Goal: Use online tool/utility: Use online tool/utility

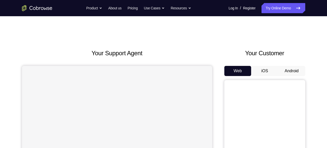
click at [294, 71] on button "Android" at bounding box center [292, 71] width 27 height 10
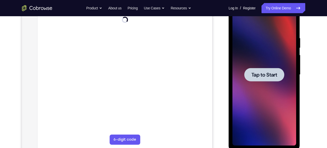
click at [276, 99] on div at bounding box center [265, 75] width 64 height 142
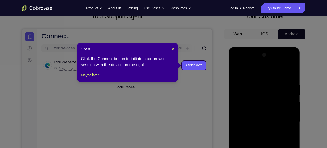
scroll to position [36, 0]
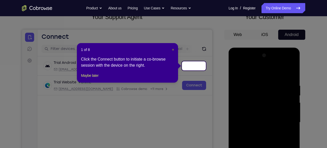
click at [173, 49] on span "×" at bounding box center [173, 50] width 2 height 4
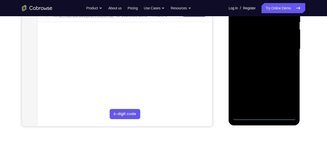
scroll to position [110, 0]
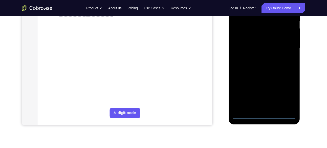
click at [264, 115] on div at bounding box center [265, 48] width 64 height 142
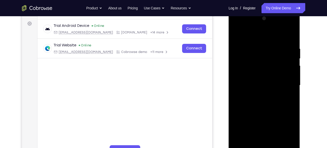
scroll to position [73, 0]
click at [288, 133] on div at bounding box center [265, 86] width 64 height 142
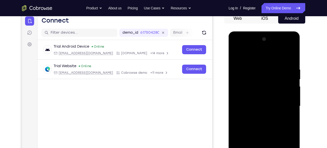
scroll to position [53, 0]
click at [239, 46] on div at bounding box center [265, 106] width 64 height 142
click at [260, 78] on div at bounding box center [265, 106] width 64 height 142
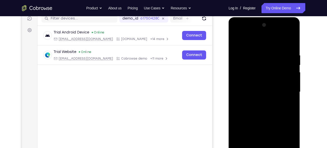
scroll to position [82, 0]
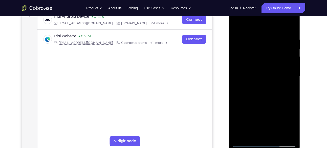
drag, startPoint x: 257, startPoint y: 97, endPoint x: 252, endPoint y: 36, distance: 61.5
click at [252, 36] on div at bounding box center [265, 76] width 64 height 142
drag, startPoint x: 269, startPoint y: 81, endPoint x: 254, endPoint y: 143, distance: 63.1
click at [254, 143] on div at bounding box center [265, 76] width 64 height 142
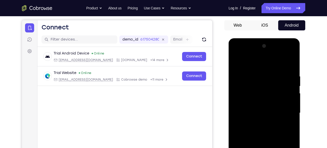
scroll to position [45, 0]
click at [277, 70] on div at bounding box center [265, 113] width 64 height 142
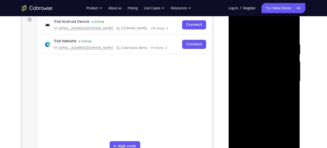
scroll to position [77, 0]
drag, startPoint x: 253, startPoint y: 93, endPoint x: 253, endPoint y: 60, distance: 32.9
click at [253, 60] on div at bounding box center [265, 81] width 64 height 142
drag, startPoint x: 259, startPoint y: 110, endPoint x: 260, endPoint y: 45, distance: 64.6
click at [260, 45] on div at bounding box center [265, 81] width 64 height 142
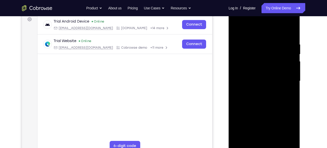
click at [254, 102] on div at bounding box center [265, 81] width 64 height 142
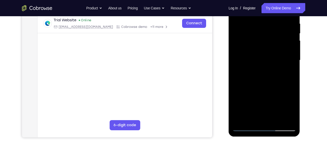
scroll to position [98, 0]
click at [246, 125] on div at bounding box center [265, 60] width 64 height 142
click at [263, 68] on div at bounding box center [265, 60] width 64 height 142
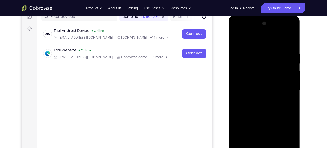
scroll to position [68, 0]
click at [263, 30] on div at bounding box center [265, 91] width 64 height 142
drag, startPoint x: 263, startPoint y: 99, endPoint x: 266, endPoint y: 58, distance: 41.7
click at [266, 58] on div at bounding box center [265, 91] width 64 height 142
drag, startPoint x: 271, startPoint y: 109, endPoint x: 274, endPoint y: 53, distance: 56.8
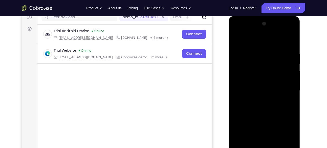
click at [274, 53] on div at bounding box center [265, 91] width 64 height 142
drag, startPoint x: 274, startPoint y: 95, endPoint x: 270, endPoint y: 54, distance: 40.5
click at [270, 54] on div at bounding box center [265, 91] width 64 height 142
click at [254, 59] on div at bounding box center [265, 91] width 64 height 142
drag, startPoint x: 273, startPoint y: 108, endPoint x: 269, endPoint y: 57, distance: 51.6
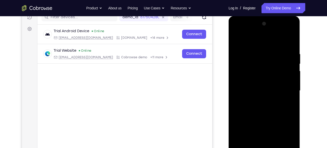
click at [269, 57] on div at bounding box center [265, 91] width 64 height 142
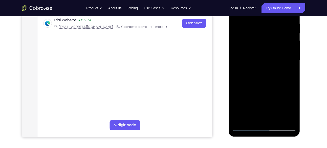
scroll to position [98, 0]
drag, startPoint x: 278, startPoint y: 69, endPoint x: 280, endPoint y: 17, distance: 52.2
click at [280, 17] on div at bounding box center [265, 60] width 64 height 142
drag, startPoint x: 271, startPoint y: 73, endPoint x: 272, endPoint y: 21, distance: 51.9
click at [272, 21] on div at bounding box center [265, 60] width 64 height 142
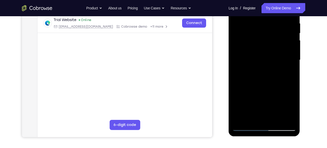
drag, startPoint x: 271, startPoint y: 43, endPoint x: 266, endPoint y: 54, distance: 12.3
click at [266, 54] on div at bounding box center [265, 60] width 64 height 142
drag, startPoint x: 272, startPoint y: 56, endPoint x: 279, endPoint y: 21, distance: 35.7
click at [279, 21] on div at bounding box center [265, 60] width 64 height 142
drag, startPoint x: 273, startPoint y: 82, endPoint x: 284, endPoint y: 19, distance: 63.7
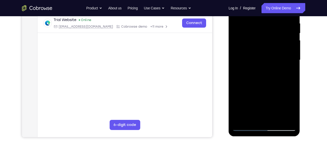
click at [284, 19] on div at bounding box center [265, 60] width 64 height 142
drag, startPoint x: 272, startPoint y: 81, endPoint x: 280, endPoint y: 25, distance: 56.8
click at [280, 25] on div at bounding box center [265, 60] width 64 height 142
drag, startPoint x: 256, startPoint y: 100, endPoint x: 269, endPoint y: 47, distance: 54.5
click at [269, 47] on div at bounding box center [265, 60] width 64 height 142
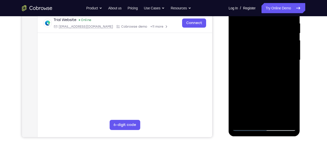
drag, startPoint x: 270, startPoint y: 83, endPoint x: 279, endPoint y: 21, distance: 62.5
click at [279, 21] on div at bounding box center [265, 60] width 64 height 142
click at [245, 128] on div at bounding box center [265, 60] width 64 height 142
click at [251, 107] on div at bounding box center [265, 60] width 64 height 142
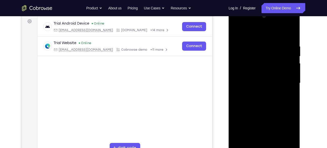
scroll to position [75, 0]
click at [259, 136] on div at bounding box center [265, 83] width 64 height 142
drag, startPoint x: 250, startPoint y: 95, endPoint x: 251, endPoint y: 77, distance: 17.7
click at [251, 77] on div at bounding box center [265, 83] width 64 height 142
click at [281, 51] on div at bounding box center [265, 83] width 64 height 142
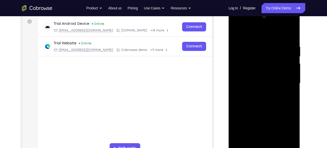
click at [273, 72] on div at bounding box center [265, 83] width 64 height 142
click at [290, 69] on div at bounding box center [265, 83] width 64 height 142
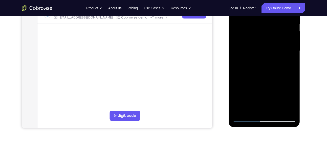
scroll to position [107, 0]
drag, startPoint x: 274, startPoint y: 77, endPoint x: 279, endPoint y: 14, distance: 63.5
click at [279, 14] on div at bounding box center [265, 51] width 64 height 142
drag, startPoint x: 269, startPoint y: 83, endPoint x: 275, endPoint y: 57, distance: 26.5
click at [275, 57] on div at bounding box center [265, 51] width 64 height 142
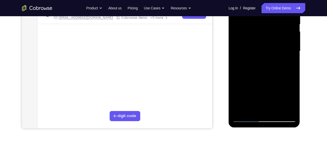
drag, startPoint x: 273, startPoint y: 73, endPoint x: 275, endPoint y: 38, distance: 35.2
click at [275, 38] on div at bounding box center [265, 51] width 64 height 142
drag, startPoint x: 272, startPoint y: 72, endPoint x: 275, endPoint y: 26, distance: 46.2
click at [275, 26] on div at bounding box center [265, 51] width 64 height 142
drag, startPoint x: 281, startPoint y: 74, endPoint x: 278, endPoint y: 44, distance: 30.5
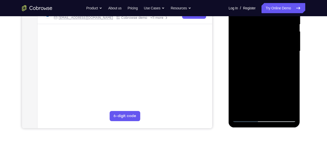
click at [278, 44] on div at bounding box center [265, 51] width 64 height 142
drag, startPoint x: 276, startPoint y: 58, endPoint x: 276, endPoint y: 47, distance: 10.4
click at [276, 47] on div at bounding box center [265, 51] width 64 height 142
drag, startPoint x: 279, startPoint y: 75, endPoint x: 278, endPoint y: 34, distance: 41.1
click at [278, 34] on div at bounding box center [265, 51] width 64 height 142
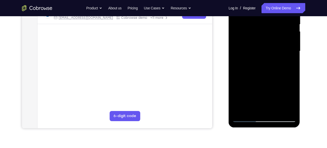
drag, startPoint x: 273, startPoint y: 80, endPoint x: 277, endPoint y: 26, distance: 53.8
click at [277, 26] on div at bounding box center [265, 51] width 64 height 142
drag, startPoint x: 281, startPoint y: 77, endPoint x: 278, endPoint y: 23, distance: 53.8
click at [278, 23] on div at bounding box center [265, 51] width 64 height 142
drag, startPoint x: 280, startPoint y: 74, endPoint x: 279, endPoint y: 21, distance: 53.4
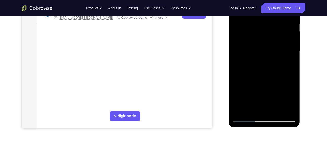
click at [279, 21] on div at bounding box center [265, 51] width 64 height 142
drag, startPoint x: 282, startPoint y: 80, endPoint x: 281, endPoint y: 51, distance: 28.6
click at [281, 51] on div at bounding box center [265, 51] width 64 height 142
drag, startPoint x: 274, startPoint y: 79, endPoint x: 275, endPoint y: 51, distance: 28.1
click at [275, 51] on div at bounding box center [265, 51] width 64 height 142
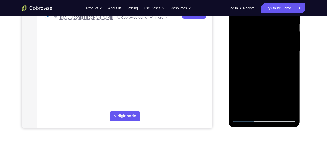
drag, startPoint x: 278, startPoint y: 75, endPoint x: 278, endPoint y: 32, distance: 42.8
click at [278, 32] on div at bounding box center [265, 51] width 64 height 142
drag, startPoint x: 266, startPoint y: 80, endPoint x: 266, endPoint y: 44, distance: 36.5
click at [266, 44] on div at bounding box center [265, 51] width 64 height 142
drag, startPoint x: 268, startPoint y: 72, endPoint x: 271, endPoint y: 31, distance: 41.4
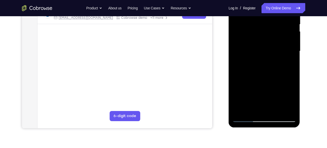
click at [271, 31] on div at bounding box center [265, 51] width 64 height 142
drag, startPoint x: 269, startPoint y: 77, endPoint x: 270, endPoint y: 28, distance: 49.1
click at [270, 28] on div at bounding box center [265, 51] width 64 height 142
drag, startPoint x: 266, startPoint y: 83, endPoint x: 266, endPoint y: 32, distance: 50.4
click at [266, 32] on div at bounding box center [265, 51] width 64 height 142
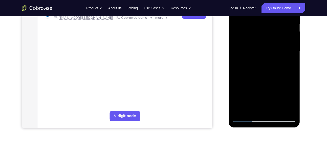
drag, startPoint x: 270, startPoint y: 81, endPoint x: 270, endPoint y: 24, distance: 57.5
click at [270, 24] on div at bounding box center [265, 51] width 64 height 142
drag, startPoint x: 275, startPoint y: 65, endPoint x: 281, endPoint y: 29, distance: 36.6
click at [281, 29] on div at bounding box center [265, 51] width 64 height 142
drag, startPoint x: 278, startPoint y: 75, endPoint x: 278, endPoint y: 46, distance: 29.4
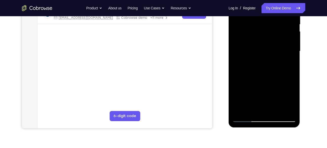
click at [278, 46] on div at bounding box center [265, 51] width 64 height 142
drag, startPoint x: 270, startPoint y: 73, endPoint x: 271, endPoint y: 52, distance: 21.3
click at [271, 52] on div at bounding box center [265, 51] width 64 height 142
drag, startPoint x: 269, startPoint y: 85, endPoint x: 271, endPoint y: 27, distance: 58.0
click at [271, 27] on div at bounding box center [265, 51] width 64 height 142
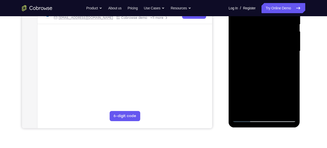
drag, startPoint x: 272, startPoint y: 74, endPoint x: 274, endPoint y: 24, distance: 50.2
click at [274, 24] on div at bounding box center [265, 51] width 64 height 142
drag, startPoint x: 276, startPoint y: 79, endPoint x: 276, endPoint y: 44, distance: 35.2
click at [276, 44] on div at bounding box center [265, 51] width 64 height 142
drag, startPoint x: 274, startPoint y: 88, endPoint x: 277, endPoint y: 31, distance: 57.6
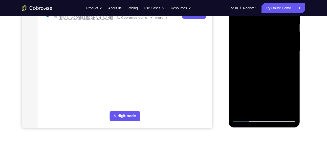
click at [277, 31] on div at bounding box center [265, 51] width 64 height 142
drag, startPoint x: 277, startPoint y: 77, endPoint x: 277, endPoint y: 23, distance: 54.7
click at [277, 23] on div at bounding box center [265, 51] width 64 height 142
drag, startPoint x: 275, startPoint y: 78, endPoint x: 276, endPoint y: 21, distance: 58.0
click at [276, 21] on div at bounding box center [265, 51] width 64 height 142
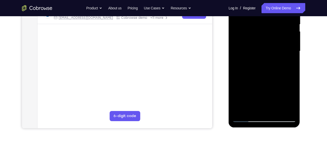
drag, startPoint x: 276, startPoint y: 89, endPoint x: 278, endPoint y: 29, distance: 60.0
click at [278, 29] on div at bounding box center [265, 51] width 64 height 142
drag, startPoint x: 274, startPoint y: 95, endPoint x: 286, endPoint y: 47, distance: 49.3
click at [286, 47] on div at bounding box center [265, 51] width 64 height 142
drag, startPoint x: 272, startPoint y: 84, endPoint x: 274, endPoint y: 56, distance: 28.4
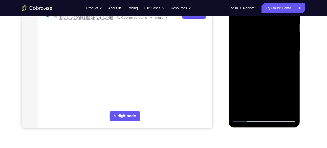
click at [274, 56] on div at bounding box center [265, 51] width 64 height 142
drag, startPoint x: 276, startPoint y: 78, endPoint x: 278, endPoint y: 38, distance: 39.8
click at [278, 38] on div at bounding box center [265, 51] width 64 height 142
drag, startPoint x: 274, startPoint y: 82, endPoint x: 274, endPoint y: 27, distance: 55.7
click at [274, 27] on div at bounding box center [265, 51] width 64 height 142
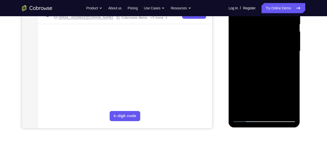
drag, startPoint x: 276, startPoint y: 77, endPoint x: 279, endPoint y: 31, distance: 46.9
click at [279, 31] on div at bounding box center [265, 51] width 64 height 142
drag, startPoint x: 274, startPoint y: 79, endPoint x: 276, endPoint y: 40, distance: 39.6
click at [276, 40] on div at bounding box center [265, 51] width 64 height 142
drag
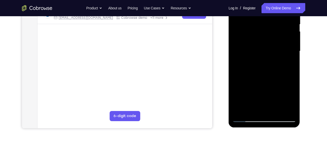
click at [274, 37] on div at bounding box center [265, 51] width 64 height 142
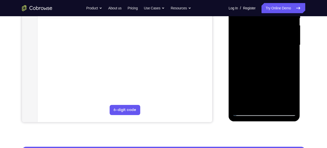
scroll to position [108, 0]
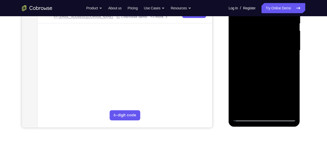
drag, startPoint x: 268, startPoint y: 88, endPoint x: 267, endPoint y: 36, distance: 51.7
click at [267, 36] on div at bounding box center [265, 50] width 64 height 142
drag, startPoint x: 266, startPoint y: 80, endPoint x: 267, endPoint y: 58, distance: 22.1
click at [267, 58] on div at bounding box center [265, 50] width 64 height 142
drag, startPoint x: 269, startPoint y: 85, endPoint x: 270, endPoint y: 41, distance: 43.3
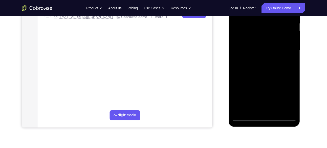
click at [270, 41] on div at bounding box center [265, 50] width 64 height 142
drag, startPoint x: 271, startPoint y: 71, endPoint x: 273, endPoint y: 26, distance: 44.4
click at [273, 26] on div at bounding box center [265, 50] width 64 height 142
drag, startPoint x: 275, startPoint y: 88, endPoint x: 275, endPoint y: 28, distance: 60.0
click at [275, 28] on div at bounding box center [265, 50] width 64 height 142
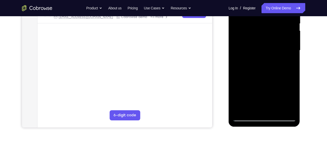
drag, startPoint x: 273, startPoint y: 83, endPoint x: 272, endPoint y: 22, distance: 61.0
click at [272, 22] on div at bounding box center [265, 50] width 64 height 142
drag, startPoint x: 268, startPoint y: 80, endPoint x: 270, endPoint y: 42, distance: 38.0
click at [270, 42] on div at bounding box center [265, 50] width 64 height 142
drag, startPoint x: 271, startPoint y: 92, endPoint x: 276, endPoint y: 29, distance: 63.0
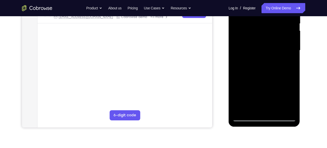
click at [276, 29] on div at bounding box center [265, 50] width 64 height 142
drag, startPoint x: 278, startPoint y: 76, endPoint x: 277, endPoint y: 23, distance: 53.4
click at [277, 23] on div at bounding box center [265, 50] width 64 height 142
drag, startPoint x: 276, startPoint y: 90, endPoint x: 277, endPoint y: 26, distance: 64.3
click at [277, 26] on div at bounding box center [265, 50] width 64 height 142
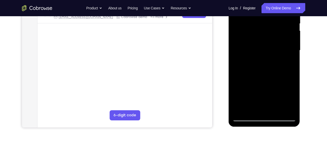
drag, startPoint x: 272, startPoint y: 92, endPoint x: 276, endPoint y: 32, distance: 59.6
click at [276, 32] on div at bounding box center [265, 50] width 64 height 142
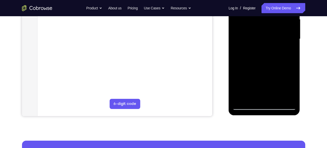
scroll to position [126, 0]
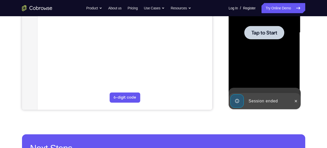
drag, startPoint x: 273, startPoint y: 69, endPoint x: 273, endPoint y: 19, distance: 49.6
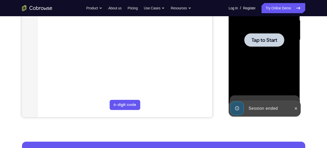
scroll to position [118, 0]
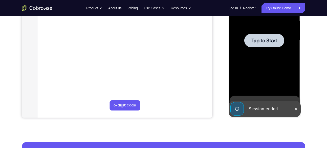
click at [267, 57] on div at bounding box center [265, 41] width 64 height 142
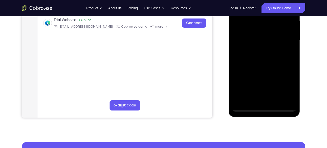
click at [265, 106] on div at bounding box center [265, 41] width 64 height 142
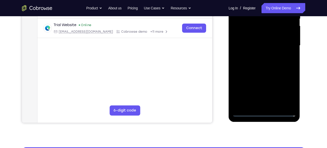
scroll to position [113, 0]
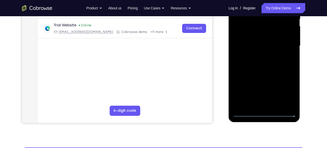
click at [288, 91] on div at bounding box center [265, 46] width 64 height 142
click at [279, 70] on div at bounding box center [265, 46] width 64 height 142
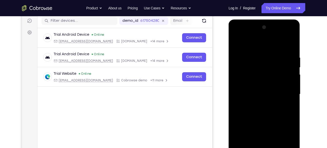
scroll to position [64, 0]
click at [237, 35] on div at bounding box center [265, 95] width 64 height 142
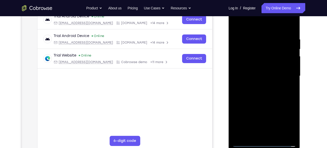
scroll to position [83, 0]
click at [285, 73] on div at bounding box center [265, 76] width 64 height 142
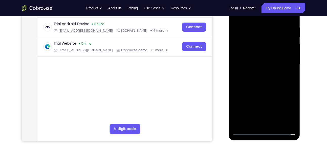
scroll to position [95, 0]
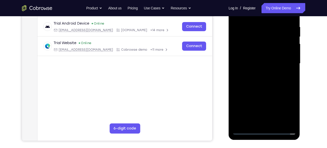
click at [258, 71] on div at bounding box center [265, 64] width 64 height 142
click at [256, 62] on div at bounding box center [265, 64] width 64 height 142
click at [249, 54] on div at bounding box center [265, 64] width 64 height 142
click at [246, 64] on div at bounding box center [265, 64] width 64 height 142
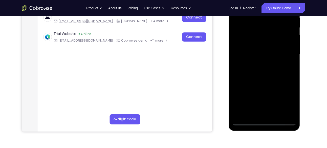
scroll to position [107, 0]
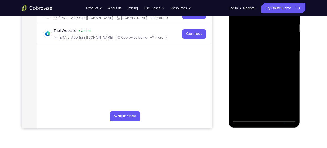
click at [261, 72] on div at bounding box center [265, 52] width 64 height 142
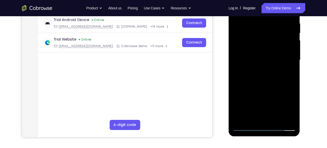
scroll to position [98, 0]
drag, startPoint x: 274, startPoint y: 64, endPoint x: 272, endPoint y: 43, distance: 20.9
click at [272, 43] on div at bounding box center [265, 60] width 64 height 142
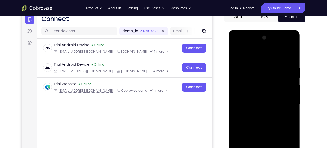
scroll to position [58, 0]
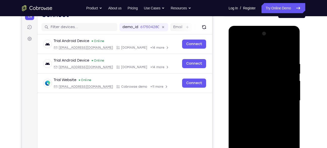
click at [276, 50] on div at bounding box center [265, 101] width 64 height 142
click at [266, 58] on div at bounding box center [265, 101] width 64 height 142
drag, startPoint x: 277, startPoint y: 63, endPoint x: 265, endPoint y: 114, distance: 52.4
click at [265, 114] on div at bounding box center [265, 101] width 64 height 142
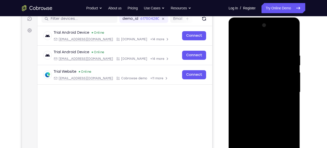
scroll to position [67, 0]
click at [260, 31] on div at bounding box center [265, 92] width 64 height 142
drag, startPoint x: 265, startPoint y: 35, endPoint x: 260, endPoint y: 89, distance: 54.2
click at [260, 89] on div at bounding box center [265, 92] width 64 height 142
drag, startPoint x: 260, startPoint y: 89, endPoint x: 260, endPoint y: 44, distance: 45.1
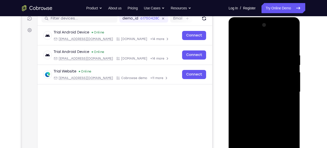
click at [260, 44] on div at bounding box center [265, 92] width 64 height 142
click at [256, 100] on div at bounding box center [265, 92] width 64 height 142
drag, startPoint x: 267, startPoint y: 91, endPoint x: 265, endPoint y: 39, distance: 52.5
click at [265, 39] on div at bounding box center [265, 92] width 64 height 142
drag, startPoint x: 270, startPoint y: 90, endPoint x: 274, endPoint y: 66, distance: 24.4
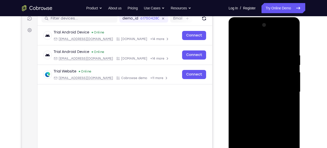
click at [274, 66] on div at bounding box center [265, 92] width 64 height 142
drag, startPoint x: 278, startPoint y: 66, endPoint x: 271, endPoint y: 73, distance: 9.9
click at [271, 73] on div at bounding box center [265, 92] width 64 height 142
drag, startPoint x: 268, startPoint y: 107, endPoint x: 274, endPoint y: 52, distance: 54.9
click at [274, 52] on div at bounding box center [265, 92] width 64 height 142
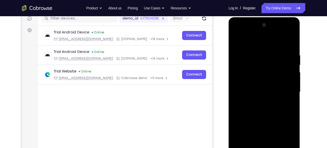
drag, startPoint x: 267, startPoint y: 110, endPoint x: 269, endPoint y: 57, distance: 53.2
click at [269, 57] on div at bounding box center [265, 92] width 64 height 142
drag, startPoint x: 250, startPoint y: 74, endPoint x: 250, endPoint y: 63, distance: 11.7
click at [250, 63] on div at bounding box center [265, 92] width 64 height 142
drag, startPoint x: 252, startPoint y: 67, endPoint x: 253, endPoint y: 52, distance: 15.5
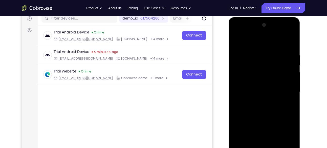
click at [253, 52] on div at bounding box center [265, 92] width 64 height 142
drag, startPoint x: 287, startPoint y: 108, endPoint x: 286, endPoint y: 67, distance: 41.5
click at [286, 67] on div at bounding box center [265, 92] width 64 height 142
click at [279, 65] on div at bounding box center [265, 92] width 64 height 142
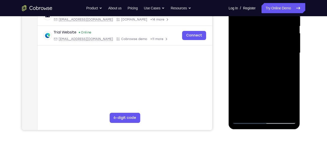
scroll to position [106, 0]
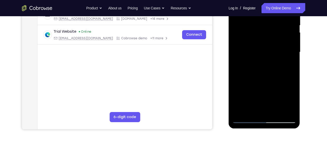
click at [261, 91] on div at bounding box center [265, 52] width 64 height 142
click at [263, 83] on div at bounding box center [265, 52] width 64 height 142
click at [255, 84] on div at bounding box center [265, 52] width 64 height 142
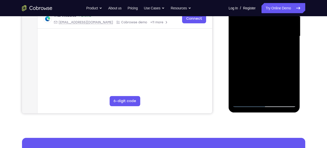
scroll to position [123, 0]
click at [256, 66] on div at bounding box center [265, 36] width 64 height 142
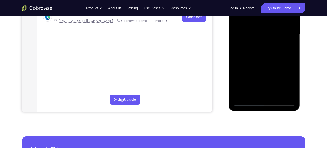
scroll to position [124, 0]
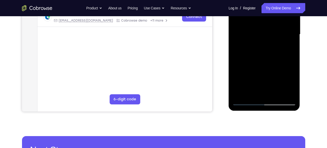
click at [262, 60] on div at bounding box center [265, 35] width 64 height 142
click at [252, 71] on div at bounding box center [265, 35] width 64 height 142
click at [245, 77] on div at bounding box center [265, 35] width 64 height 142
click at [244, 78] on div at bounding box center [265, 35] width 64 height 142
click at [241, 78] on div at bounding box center [265, 35] width 64 height 142
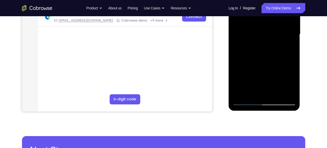
click at [249, 78] on div at bounding box center [265, 35] width 64 height 142
click at [254, 77] on div at bounding box center [265, 35] width 64 height 142
click at [261, 77] on div at bounding box center [265, 35] width 64 height 142
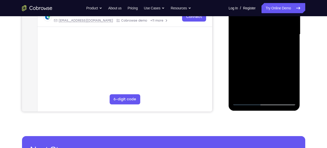
click at [261, 77] on div at bounding box center [265, 35] width 64 height 142
click at [269, 77] on div at bounding box center [265, 35] width 64 height 142
click at [263, 77] on div at bounding box center [265, 35] width 64 height 142
click at [266, 77] on div at bounding box center [265, 35] width 64 height 142
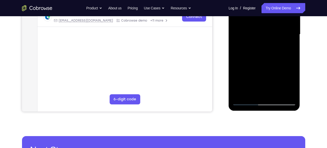
click at [267, 77] on div at bounding box center [265, 35] width 64 height 142
click at [270, 77] on div at bounding box center [265, 35] width 64 height 142
click at [268, 77] on div at bounding box center [265, 35] width 64 height 142
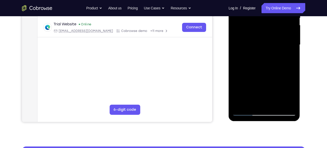
scroll to position [113, 0]
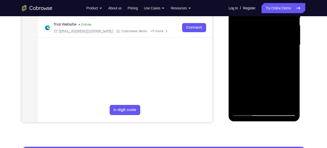
click at [271, 85] on div at bounding box center [265, 45] width 64 height 142
click at [273, 88] on div at bounding box center [265, 45] width 64 height 142
click at [273, 85] on div at bounding box center [265, 45] width 64 height 142
click at [276, 88] on div at bounding box center [265, 45] width 64 height 142
click at [278, 88] on div at bounding box center [265, 45] width 64 height 142
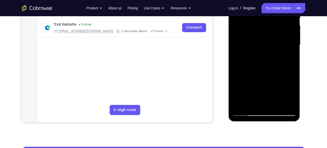
click at [278, 88] on div at bounding box center [265, 45] width 64 height 142
click at [274, 82] on div at bounding box center [265, 45] width 64 height 142
click at [283, 88] on div at bounding box center [265, 45] width 64 height 142
click at [282, 88] on div at bounding box center [265, 45] width 64 height 142
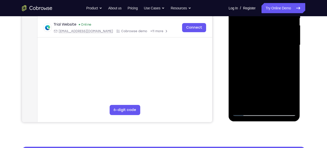
click at [281, 88] on div at bounding box center [265, 45] width 64 height 142
click at [278, 75] on div at bounding box center [265, 45] width 64 height 142
click at [286, 88] on div at bounding box center [265, 45] width 64 height 142
click at [288, 88] on div at bounding box center [265, 45] width 64 height 142
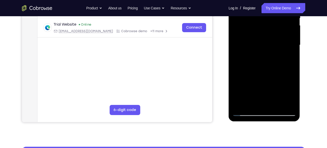
click at [288, 88] on div at bounding box center [265, 45] width 64 height 142
click at [289, 88] on div at bounding box center [265, 45] width 64 height 142
click at [287, 88] on div at bounding box center [265, 45] width 64 height 142
click at [292, 89] on div at bounding box center [265, 45] width 64 height 142
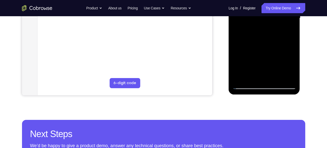
scroll to position [141, 0]
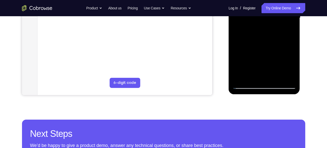
drag, startPoint x: 275, startPoint y: 58, endPoint x: 278, endPoint y: 32, distance: 26.2
click at [278, 32] on div at bounding box center [265, 18] width 64 height 142
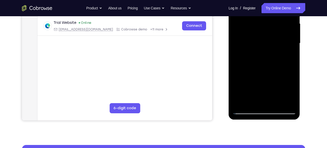
scroll to position [115, 0]
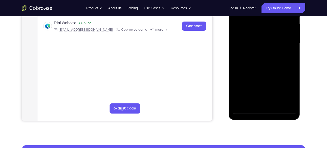
drag, startPoint x: 275, startPoint y: 75, endPoint x: 277, endPoint y: 24, distance: 50.7
click at [277, 24] on div at bounding box center [265, 44] width 64 height 142
drag, startPoint x: 267, startPoint y: 73, endPoint x: 267, endPoint y: 47, distance: 26.3
click at [267, 47] on div at bounding box center [265, 44] width 64 height 142
drag, startPoint x: 266, startPoint y: 86, endPoint x: 267, endPoint y: 57, distance: 28.4
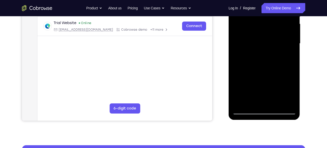
click at [267, 57] on div at bounding box center [265, 44] width 64 height 142
drag, startPoint x: 267, startPoint y: 90, endPoint x: 269, endPoint y: 58, distance: 32.7
click at [269, 58] on div at bounding box center [265, 44] width 64 height 142
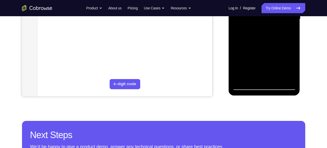
scroll to position [140, 0]
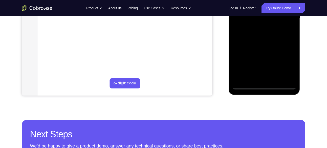
drag, startPoint x: 270, startPoint y: 62, endPoint x: 273, endPoint y: 24, distance: 37.4
click at [273, 24] on div at bounding box center [265, 19] width 64 height 142
drag, startPoint x: 267, startPoint y: 67, endPoint x: 268, endPoint y: 42, distance: 25.4
click at [268, 42] on div at bounding box center [265, 19] width 64 height 142
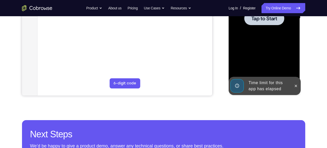
click at [275, 53] on div at bounding box center [265, 19] width 64 height 142
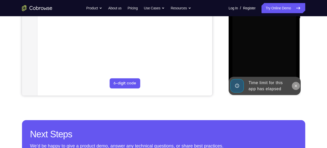
click at [296, 84] on icon at bounding box center [296, 86] width 4 height 4
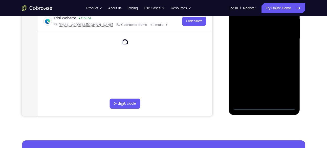
scroll to position [120, 0]
click at [264, 107] on div at bounding box center [265, 39] width 64 height 142
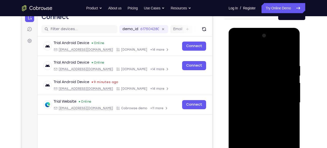
scroll to position [121, 0]
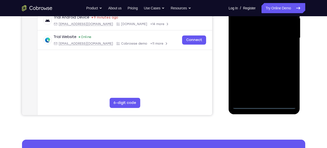
click at [287, 84] on div at bounding box center [265, 38] width 64 height 142
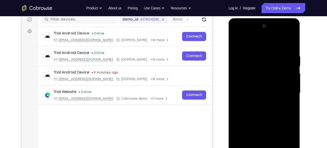
scroll to position [63, 0]
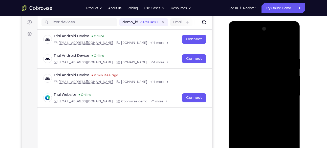
click at [237, 37] on div at bounding box center [265, 96] width 64 height 142
click at [259, 68] on div at bounding box center [265, 96] width 64 height 142
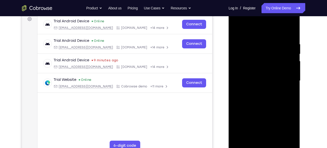
scroll to position [80, 0]
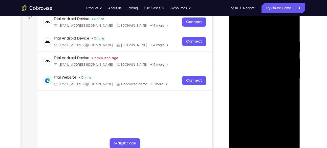
drag, startPoint x: 259, startPoint y: 84, endPoint x: 260, endPoint y: 48, distance: 36.7
click at [260, 48] on div at bounding box center [265, 79] width 64 height 142
drag, startPoint x: 263, startPoint y: 38, endPoint x: 257, endPoint y: 88, distance: 50.9
click at [257, 88] on div at bounding box center [265, 79] width 64 height 142
click at [260, 35] on div at bounding box center [265, 79] width 64 height 142
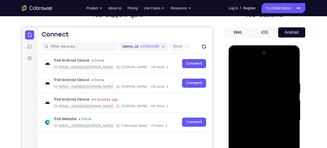
scroll to position [36, 0]
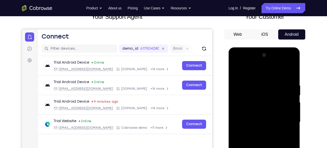
drag, startPoint x: 270, startPoint y: 80, endPoint x: 259, endPoint y: 111, distance: 32.9
click at [259, 111] on div at bounding box center [265, 122] width 64 height 142
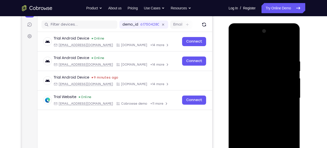
scroll to position [61, 0]
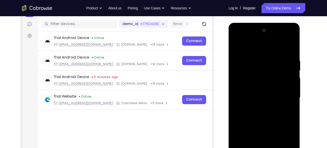
drag, startPoint x: 266, startPoint y: 53, endPoint x: 254, endPoint y: 126, distance: 74.2
click at [254, 126] on div at bounding box center [265, 98] width 64 height 142
click at [261, 55] on div at bounding box center [265, 98] width 64 height 142
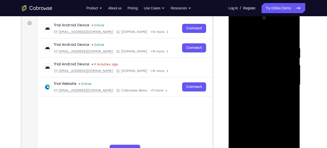
scroll to position [74, 0]
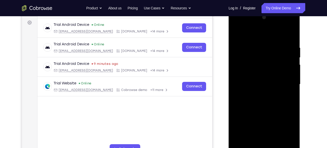
drag, startPoint x: 269, startPoint y: 94, endPoint x: 271, endPoint y: 47, distance: 47.4
click at [271, 47] on div at bounding box center [265, 84] width 64 height 142
drag, startPoint x: 268, startPoint y: 98, endPoint x: 272, endPoint y: 29, distance: 69.3
click at [272, 29] on div at bounding box center [265, 84] width 64 height 142
click at [256, 46] on div at bounding box center [265, 84] width 64 height 142
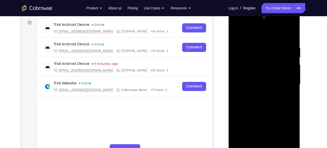
click at [251, 104] on div at bounding box center [265, 84] width 64 height 142
drag, startPoint x: 268, startPoint y: 105, endPoint x: 270, endPoint y: 39, distance: 65.8
click at [270, 39] on div at bounding box center [265, 84] width 64 height 142
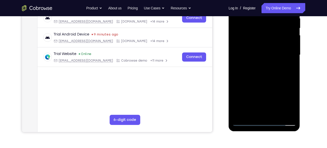
scroll to position [106, 0]
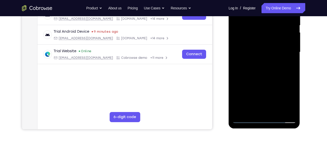
drag, startPoint x: 262, startPoint y: 92, endPoint x: 268, endPoint y: 38, distance: 54.3
click at [268, 38] on div at bounding box center [265, 52] width 64 height 142
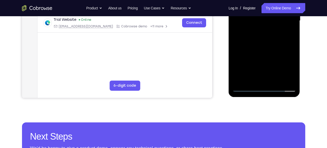
scroll to position [140, 0]
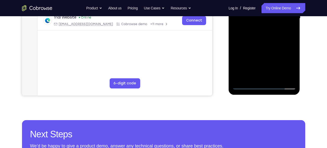
drag, startPoint x: 251, startPoint y: 67, endPoint x: 255, endPoint y: 22, distance: 44.7
click at [255, 22] on div at bounding box center [265, 19] width 64 height 142
drag, startPoint x: 258, startPoint y: 72, endPoint x: 259, endPoint y: 28, distance: 44.1
click at [259, 28] on div at bounding box center [265, 19] width 64 height 142
drag, startPoint x: 250, startPoint y: 67, endPoint x: 251, endPoint y: 19, distance: 48.1
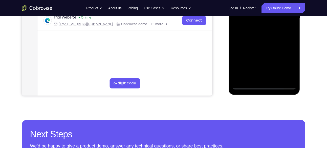
click at [251, 19] on div at bounding box center [265, 19] width 64 height 142
drag, startPoint x: 272, startPoint y: 67, endPoint x: 270, endPoint y: 50, distance: 17.1
click at [270, 50] on div at bounding box center [265, 19] width 64 height 142
click at [268, 31] on div at bounding box center [265, 19] width 64 height 142
click at [265, 45] on div at bounding box center [265, 19] width 64 height 142
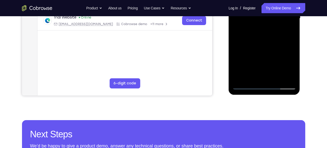
click at [287, 65] on div at bounding box center [265, 19] width 64 height 142
click at [256, 57] on div at bounding box center [265, 19] width 64 height 142
click at [245, 65] on div at bounding box center [265, 19] width 64 height 142
click at [245, 58] on div at bounding box center [265, 19] width 64 height 142
click at [243, 66] on div at bounding box center [265, 19] width 64 height 142
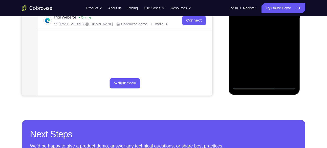
click at [245, 51] on div at bounding box center [265, 19] width 64 height 142
click at [246, 65] on div at bounding box center [265, 19] width 64 height 142
click at [248, 65] on div at bounding box center [265, 19] width 64 height 142
click at [252, 64] on div at bounding box center [265, 19] width 64 height 142
click at [250, 64] on div at bounding box center [265, 19] width 64 height 142
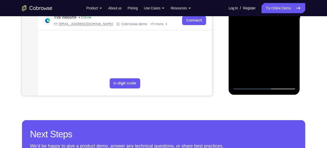
click at [256, 58] on div at bounding box center [265, 19] width 64 height 142
click at [254, 65] on div at bounding box center [265, 19] width 64 height 142
click at [252, 65] on div at bounding box center [265, 19] width 64 height 142
click at [253, 65] on div at bounding box center [265, 19] width 64 height 142
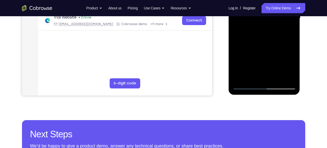
click at [255, 62] on div at bounding box center [265, 19] width 64 height 142
click at [254, 65] on div at bounding box center [265, 19] width 64 height 142
click at [255, 65] on div at bounding box center [265, 19] width 64 height 142
click at [256, 65] on div at bounding box center [265, 19] width 64 height 142
click at [262, 64] on div at bounding box center [265, 19] width 64 height 142
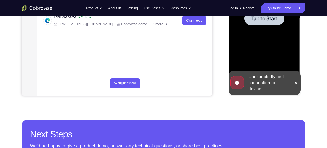
click at [275, 47] on div at bounding box center [265, 19] width 64 height 142
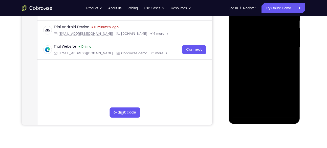
scroll to position [126, 0]
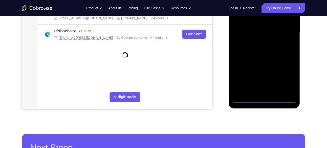
click at [264, 99] on div at bounding box center [265, 32] width 64 height 142
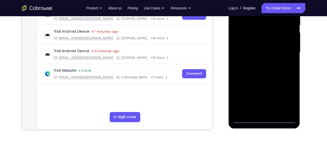
scroll to position [106, 0]
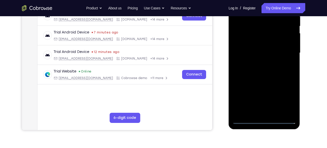
click at [289, 95] on div at bounding box center [265, 53] width 64 height 142
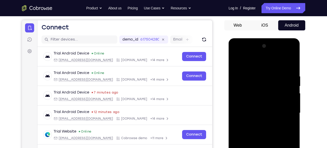
scroll to position [45, 0]
click at [236, 52] on div at bounding box center [265, 113] width 64 height 142
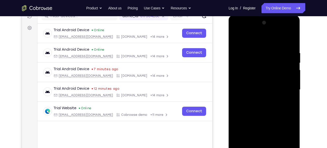
scroll to position [70, 0]
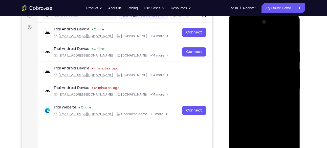
click at [253, 63] on div at bounding box center [265, 89] width 64 height 142
drag, startPoint x: 265, startPoint y: 83, endPoint x: 264, endPoint y: 31, distance: 51.9
click at [264, 31] on div at bounding box center [265, 89] width 64 height 142
drag, startPoint x: 264, startPoint y: 101, endPoint x: 266, endPoint y: 32, distance: 69.2
click at [266, 32] on div at bounding box center [265, 89] width 64 height 142
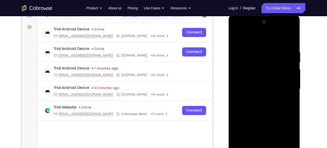
click at [255, 81] on div at bounding box center [265, 89] width 64 height 142
click at [249, 78] on div at bounding box center [265, 89] width 64 height 142
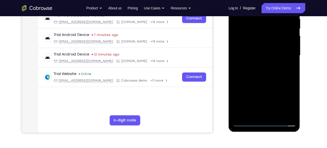
scroll to position [105, 0]
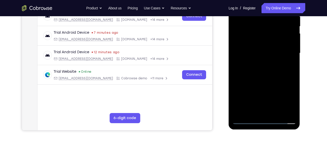
drag, startPoint x: 274, startPoint y: 76, endPoint x: 271, endPoint y: 54, distance: 22.1
click at [271, 54] on div at bounding box center [265, 53] width 64 height 142
drag, startPoint x: 267, startPoint y: 77, endPoint x: 270, endPoint y: 26, distance: 51.3
click at [270, 26] on div at bounding box center [265, 53] width 64 height 142
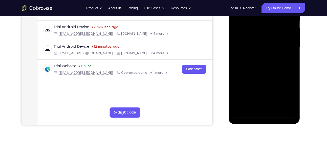
scroll to position [111, 0]
drag, startPoint x: 272, startPoint y: 65, endPoint x: 271, endPoint y: 27, distance: 37.7
click at [271, 27] on div at bounding box center [265, 47] width 64 height 142
drag, startPoint x: 273, startPoint y: 72, endPoint x: 274, endPoint y: 15, distance: 57.0
click at [274, 15] on div at bounding box center [265, 47] width 64 height 142
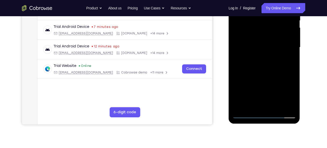
drag, startPoint x: 270, startPoint y: 73, endPoint x: 272, endPoint y: 30, distance: 43.1
click at [272, 30] on div at bounding box center [265, 47] width 64 height 142
click at [271, 56] on div at bounding box center [265, 47] width 64 height 142
drag, startPoint x: 266, startPoint y: 56, endPoint x: 269, endPoint y: 34, distance: 22.4
click at [269, 34] on div at bounding box center [265, 47] width 64 height 142
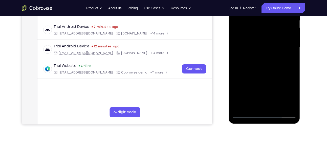
drag, startPoint x: 276, startPoint y: 59, endPoint x: 276, endPoint y: 33, distance: 26.1
click at [276, 33] on div at bounding box center [265, 47] width 64 height 142
drag, startPoint x: 275, startPoint y: 42, endPoint x: 264, endPoint y: 72, distance: 32.0
click at [264, 72] on div at bounding box center [265, 47] width 64 height 142
click at [272, 29] on div at bounding box center [265, 47] width 64 height 142
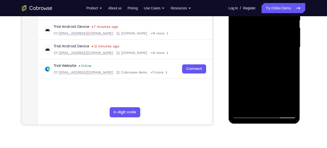
click at [265, 19] on div at bounding box center [265, 47] width 64 height 142
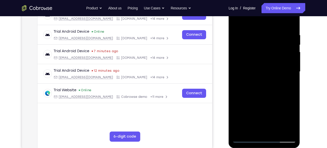
scroll to position [86, 0]
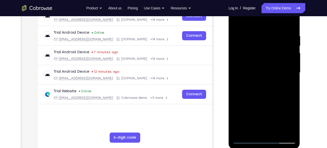
click at [246, 60] on div at bounding box center [265, 73] width 64 height 142
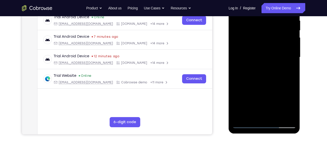
scroll to position [105, 0]
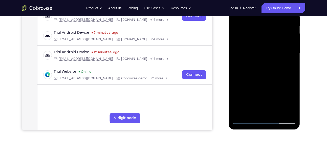
click at [261, 106] on div at bounding box center [265, 53] width 64 height 142
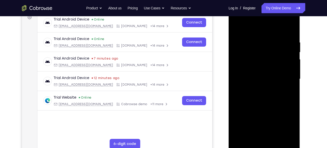
scroll to position [79, 0]
click at [248, 66] on div at bounding box center [265, 79] width 64 height 142
click at [253, 67] on div at bounding box center [265, 79] width 64 height 142
click at [256, 67] on div at bounding box center [265, 79] width 64 height 142
click at [263, 67] on div at bounding box center [265, 79] width 64 height 142
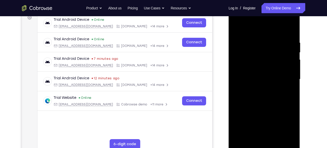
click at [268, 66] on div at bounding box center [265, 79] width 64 height 142
drag, startPoint x: 262, startPoint y: 104, endPoint x: 270, endPoint y: 33, distance: 70.9
click at [270, 33] on div at bounding box center [265, 79] width 64 height 142
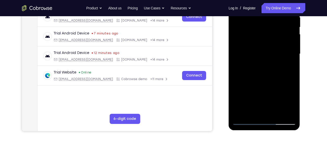
scroll to position [105, 0]
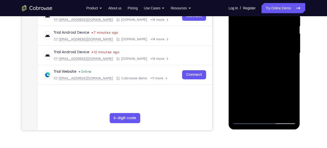
drag, startPoint x: 272, startPoint y: 108, endPoint x: 273, endPoint y: 38, distance: 69.6
click at [273, 38] on div at bounding box center [265, 53] width 64 height 142
click at [249, 65] on div at bounding box center [265, 53] width 64 height 142
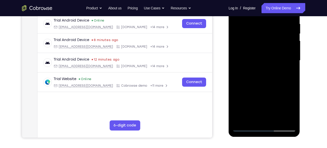
scroll to position [116, 0]
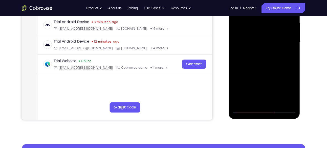
drag, startPoint x: 264, startPoint y: 73, endPoint x: 262, endPoint y: 23, distance: 50.9
click at [262, 23] on div at bounding box center [265, 43] width 64 height 142
drag, startPoint x: 264, startPoint y: 81, endPoint x: 267, endPoint y: 6, distance: 74.7
click at [267, 6] on div at bounding box center [265, 43] width 64 height 142
drag, startPoint x: 270, startPoint y: 78, endPoint x: 272, endPoint y: 12, distance: 65.9
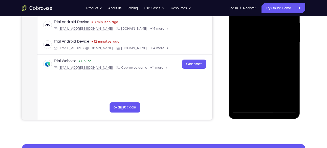
click at [272, 12] on div at bounding box center [265, 43] width 64 height 142
drag, startPoint x: 261, startPoint y: 95, endPoint x: 268, endPoint y: 29, distance: 66.5
click at [268, 29] on div at bounding box center [265, 43] width 64 height 142
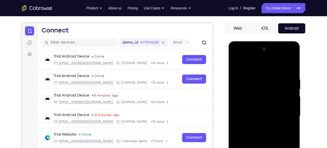
scroll to position [38, 0]
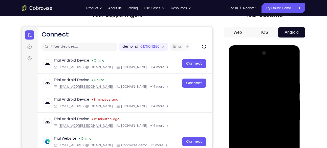
click at [256, 60] on div at bounding box center [265, 120] width 64 height 142
click at [247, 109] on div at bounding box center [265, 120] width 64 height 142
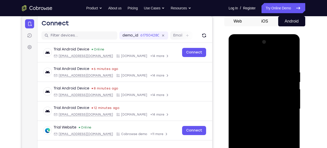
scroll to position [50, 0]
click at [287, 58] on div at bounding box center [265, 109] width 64 height 142
click at [267, 62] on div at bounding box center [265, 109] width 64 height 142
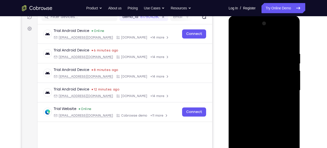
scroll to position [70, 0]
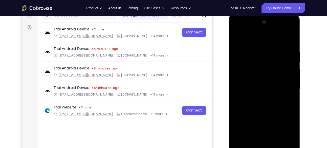
drag, startPoint x: 270, startPoint y: 95, endPoint x: 273, endPoint y: 36, distance: 59.3
click at [273, 36] on div at bounding box center [265, 89] width 64 height 142
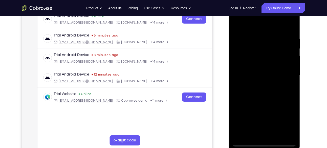
scroll to position [83, 0]
drag, startPoint x: 276, startPoint y: 104, endPoint x: 277, endPoint y: 32, distance: 71.4
click at [277, 32] on div at bounding box center [265, 75] width 64 height 142
drag, startPoint x: 275, startPoint y: 63, endPoint x: 271, endPoint y: 75, distance: 13.1
click at [271, 75] on div at bounding box center [265, 75] width 64 height 142
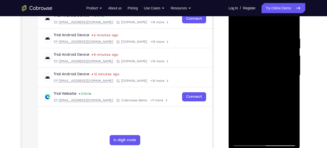
drag, startPoint x: 267, startPoint y: 78, endPoint x: 268, endPoint y: 37, distance: 40.8
click at [268, 37] on div at bounding box center [265, 75] width 64 height 142
click at [271, 40] on div at bounding box center [265, 75] width 64 height 142
click at [263, 66] on div at bounding box center [265, 75] width 64 height 142
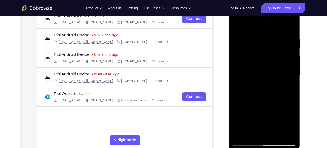
click at [237, 75] on div at bounding box center [265, 75] width 64 height 142
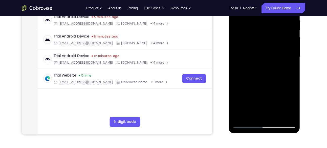
scroll to position [100, 0]
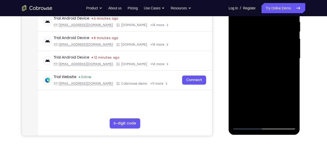
click at [256, 52] on div at bounding box center [265, 59] width 64 height 142
click at [252, 56] on div at bounding box center [265, 59] width 64 height 142
click at [238, 59] on div at bounding box center [265, 59] width 64 height 142
click at [239, 59] on div at bounding box center [265, 59] width 64 height 142
click at [247, 52] on div at bounding box center [265, 59] width 64 height 142
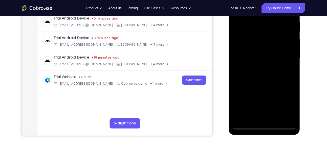
click at [239, 59] on div at bounding box center [265, 59] width 64 height 142
click at [240, 60] on div at bounding box center [265, 59] width 64 height 142
click at [241, 60] on div at bounding box center [265, 59] width 64 height 142
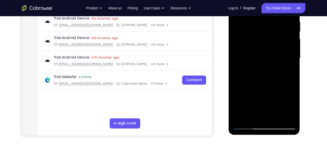
click at [240, 59] on div at bounding box center [265, 59] width 64 height 142
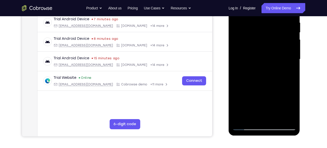
scroll to position [99, 0]
click at [256, 50] on div at bounding box center [265, 60] width 64 height 142
click at [246, 49] on div at bounding box center [265, 60] width 64 height 142
click at [244, 60] on div at bounding box center [265, 60] width 64 height 142
click at [245, 60] on div at bounding box center [265, 60] width 64 height 142
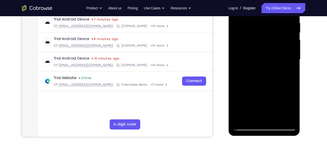
click at [246, 60] on div at bounding box center [265, 60] width 64 height 142
click at [247, 60] on div at bounding box center [265, 60] width 64 height 142
click at [249, 60] on div at bounding box center [265, 60] width 64 height 142
click at [248, 61] on div at bounding box center [265, 60] width 64 height 142
click at [251, 61] on div at bounding box center [265, 60] width 64 height 142
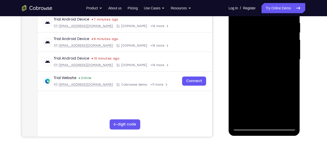
click at [253, 61] on div at bounding box center [265, 60] width 64 height 142
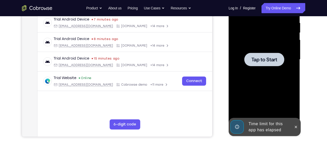
click at [266, 72] on div at bounding box center [265, 60] width 64 height 142
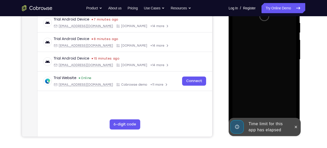
click at [301, 72] on div "Loading..." at bounding box center [265, 61] width 72 height 152
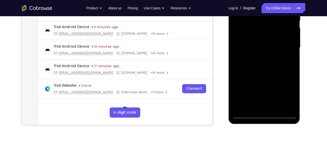
scroll to position [127, 0]
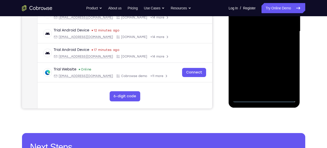
click at [267, 98] on div at bounding box center [265, 32] width 64 height 142
click at [287, 78] on div at bounding box center [265, 32] width 64 height 142
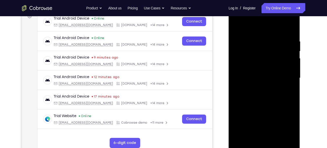
scroll to position [80, 0]
click at [238, 19] on div at bounding box center [265, 78] width 64 height 142
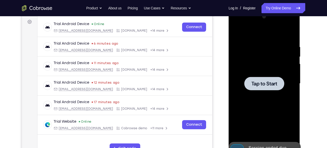
scroll to position [74, 0]
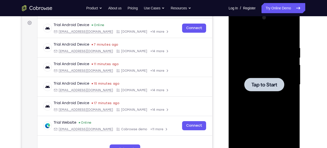
click at [254, 79] on div at bounding box center [265, 84] width 40 height 13
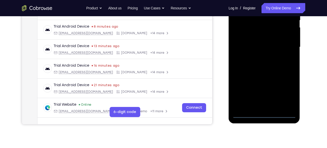
scroll to position [117, 0]
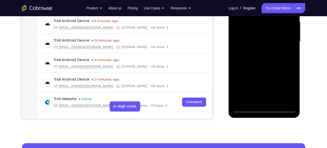
click at [264, 107] on div at bounding box center [265, 42] width 64 height 142
click at [287, 86] on div at bounding box center [265, 42] width 64 height 142
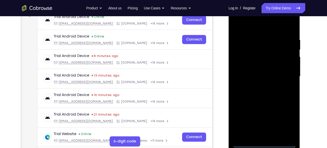
scroll to position [81, 0]
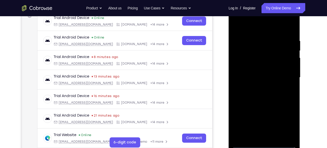
click at [236, 18] on div at bounding box center [265, 78] width 64 height 142
click at [288, 76] on div at bounding box center [265, 78] width 64 height 142
click at [259, 87] on div at bounding box center [265, 78] width 64 height 142
click at [267, 71] on div at bounding box center [265, 78] width 64 height 142
click at [252, 68] on div at bounding box center [265, 78] width 64 height 142
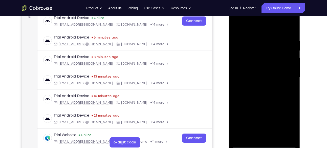
click at [247, 78] on div at bounding box center [265, 78] width 64 height 142
click at [248, 56] on div at bounding box center [265, 78] width 64 height 142
click at [250, 93] on div at bounding box center [265, 78] width 64 height 142
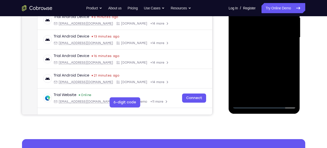
scroll to position [121, 0]
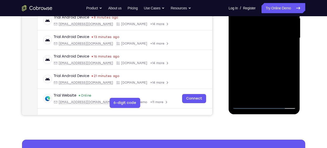
click at [262, 58] on div at bounding box center [265, 38] width 64 height 142
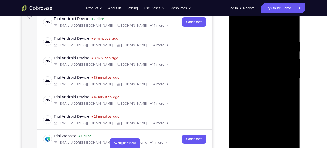
scroll to position [78, 0]
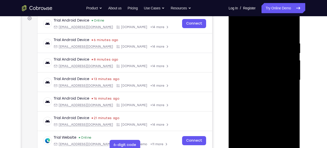
drag, startPoint x: 274, startPoint y: 86, endPoint x: 271, endPoint y: 34, distance: 52.0
click at [271, 34] on div at bounding box center [265, 80] width 64 height 142
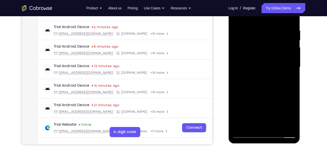
scroll to position [92, 0]
drag, startPoint x: 268, startPoint y: 71, endPoint x: 269, endPoint y: 39, distance: 31.4
click at [269, 39] on div at bounding box center [265, 67] width 64 height 142
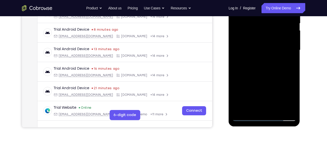
scroll to position [110, 0]
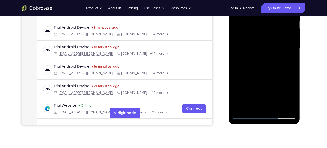
drag, startPoint x: 275, startPoint y: 75, endPoint x: 276, endPoint y: 30, distance: 45.8
click at [276, 30] on div at bounding box center [265, 48] width 64 height 142
drag, startPoint x: 271, startPoint y: 75, endPoint x: 273, endPoint y: 27, distance: 48.4
click at [273, 27] on div at bounding box center [265, 48] width 64 height 142
drag, startPoint x: 274, startPoint y: 70, endPoint x: 285, endPoint y: 14, distance: 57.0
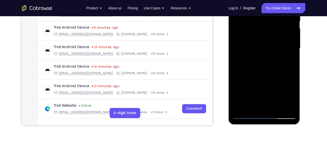
click at [285, 14] on div at bounding box center [265, 48] width 64 height 142
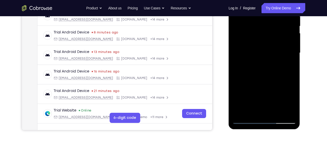
scroll to position [105, 0]
drag, startPoint x: 275, startPoint y: 85, endPoint x: 275, endPoint y: 24, distance: 61.8
click at [275, 24] on div at bounding box center [265, 53] width 64 height 142
drag, startPoint x: 275, startPoint y: 89, endPoint x: 279, endPoint y: 52, distance: 36.4
click at [279, 52] on div at bounding box center [265, 53] width 64 height 142
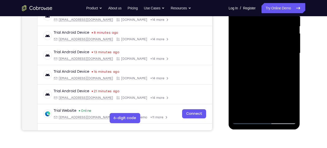
drag, startPoint x: 271, startPoint y: 93, endPoint x: 273, endPoint y: 64, distance: 28.7
click at [273, 64] on div at bounding box center [265, 53] width 64 height 142
drag, startPoint x: 271, startPoint y: 88, endPoint x: 277, endPoint y: 57, distance: 31.1
click at [277, 57] on div at bounding box center [265, 53] width 64 height 142
drag, startPoint x: 276, startPoint y: 95, endPoint x: 279, endPoint y: 44, distance: 51.7
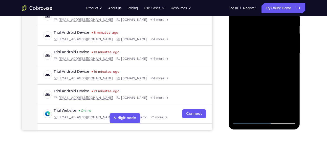
click at [279, 44] on div at bounding box center [265, 53] width 64 height 142
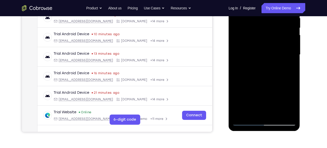
scroll to position [103, 0]
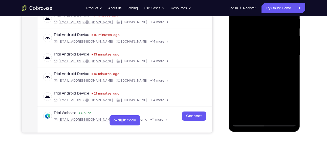
drag, startPoint x: 272, startPoint y: 75, endPoint x: 276, endPoint y: 37, distance: 37.7
click at [276, 37] on div at bounding box center [265, 56] width 64 height 142
drag, startPoint x: 263, startPoint y: 84, endPoint x: 274, endPoint y: 31, distance: 53.9
click at [274, 31] on div at bounding box center [265, 56] width 64 height 142
drag, startPoint x: 262, startPoint y: 84, endPoint x: 272, endPoint y: 38, distance: 46.3
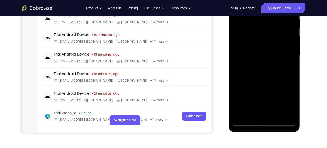
click at [272, 38] on div at bounding box center [265, 56] width 64 height 142
drag, startPoint x: 268, startPoint y: 101, endPoint x: 277, endPoint y: 68, distance: 33.4
click at [277, 68] on div at bounding box center [265, 56] width 64 height 142
drag, startPoint x: 262, startPoint y: 77, endPoint x: 270, endPoint y: 29, distance: 48.7
click at [270, 29] on div at bounding box center [265, 56] width 64 height 142
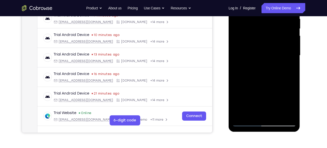
drag, startPoint x: 272, startPoint y: 83, endPoint x: 278, endPoint y: 52, distance: 31.1
click at [278, 52] on div at bounding box center [265, 56] width 64 height 142
drag, startPoint x: 264, startPoint y: 92, endPoint x: 276, endPoint y: 24, distance: 69.4
click at [276, 24] on div at bounding box center [265, 56] width 64 height 142
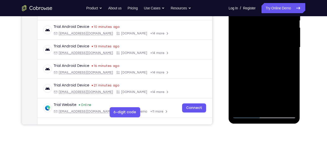
scroll to position [111, 0]
drag, startPoint x: 278, startPoint y: 71, endPoint x: 277, endPoint y: 41, distance: 29.6
click at [277, 41] on div at bounding box center [265, 47] width 64 height 142
drag, startPoint x: 270, startPoint y: 77, endPoint x: 272, endPoint y: 33, distance: 44.3
click at [272, 33] on div at bounding box center [265, 47] width 64 height 142
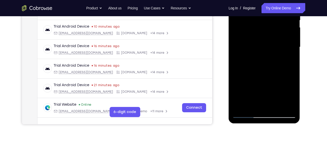
click at [272, 33] on div at bounding box center [265, 47] width 64 height 142
drag, startPoint x: 272, startPoint y: 77, endPoint x: 279, endPoint y: 21, distance: 57.4
click at [279, 21] on div at bounding box center [265, 47] width 64 height 142
drag, startPoint x: 278, startPoint y: 84, endPoint x: 280, endPoint y: 12, distance: 71.4
click at [280, 12] on div at bounding box center [265, 47] width 64 height 142
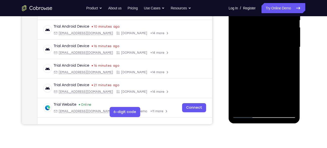
drag, startPoint x: 257, startPoint y: 70, endPoint x: 261, endPoint y: 50, distance: 19.7
click at [261, 50] on div at bounding box center [265, 47] width 64 height 142
drag, startPoint x: 270, startPoint y: 71, endPoint x: 272, endPoint y: 49, distance: 21.9
click at [272, 49] on div at bounding box center [265, 47] width 64 height 142
drag, startPoint x: 274, startPoint y: 89, endPoint x: 273, endPoint y: 51, distance: 38.2
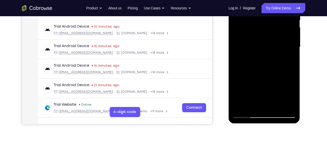
click at [273, 51] on div at bounding box center [265, 47] width 64 height 142
drag, startPoint x: 274, startPoint y: 75, endPoint x: 275, endPoint y: 39, distance: 35.7
click at [275, 39] on div at bounding box center [265, 47] width 64 height 142
drag, startPoint x: 270, startPoint y: 81, endPoint x: 273, endPoint y: 52, distance: 28.5
click at [273, 52] on div at bounding box center [265, 47] width 64 height 142
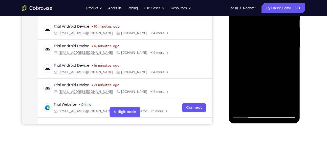
drag, startPoint x: 268, startPoint y: 83, endPoint x: 271, endPoint y: 71, distance: 12.8
click at [271, 71] on div at bounding box center [265, 47] width 64 height 142
drag, startPoint x: 274, startPoint y: 91, endPoint x: 284, endPoint y: 36, distance: 55.5
click at [284, 36] on div at bounding box center [265, 47] width 64 height 142
drag, startPoint x: 284, startPoint y: 55, endPoint x: 281, endPoint y: 27, distance: 28.5
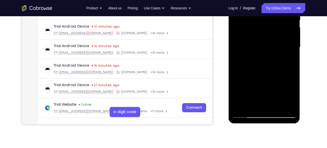
click at [281, 27] on div at bounding box center [265, 47] width 64 height 142
drag, startPoint x: 268, startPoint y: 68, endPoint x: 272, endPoint y: 6, distance: 61.9
click at [272, 6] on div at bounding box center [265, 47] width 64 height 142
drag, startPoint x: 275, startPoint y: 82, endPoint x: 278, endPoint y: 19, distance: 62.3
click at [278, 19] on div at bounding box center [265, 47] width 64 height 142
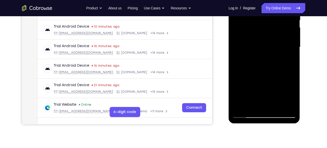
drag, startPoint x: 261, startPoint y: 78, endPoint x: 271, endPoint y: 23, distance: 55.8
click at [271, 23] on div at bounding box center [265, 47] width 64 height 142
drag, startPoint x: 273, startPoint y: 83, endPoint x: 280, endPoint y: 27, distance: 56.2
click at [280, 27] on div at bounding box center [265, 47] width 64 height 142
drag, startPoint x: 271, startPoint y: 77, endPoint x: 275, endPoint y: 51, distance: 25.9
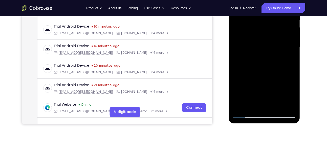
click at [275, 51] on div at bounding box center [265, 47] width 64 height 142
drag, startPoint x: 271, startPoint y: 90, endPoint x: 280, endPoint y: 42, distance: 48.6
click at [280, 42] on div at bounding box center [265, 47] width 64 height 142
drag, startPoint x: 277, startPoint y: 73, endPoint x: 279, endPoint y: 35, distance: 38.5
click at [279, 35] on div at bounding box center [265, 47] width 64 height 142
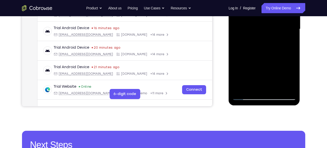
scroll to position [130, 0]
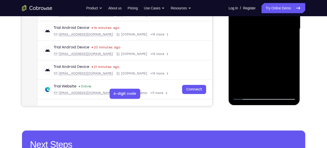
drag, startPoint x: 276, startPoint y: 69, endPoint x: 277, endPoint y: 35, distance: 34.4
click at [277, 35] on div at bounding box center [265, 29] width 64 height 142
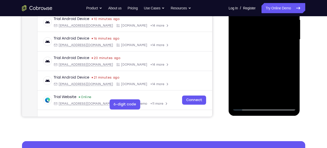
scroll to position [118, 0]
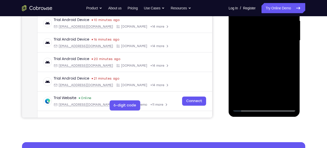
drag, startPoint x: 275, startPoint y: 84, endPoint x: 280, endPoint y: 31, distance: 53.3
click at [280, 31] on div at bounding box center [265, 41] width 64 height 142
drag, startPoint x: 276, startPoint y: 62, endPoint x: 283, endPoint y: 28, distance: 34.6
click at [283, 28] on div at bounding box center [265, 41] width 64 height 142
drag, startPoint x: 276, startPoint y: 61, endPoint x: 281, endPoint y: 7, distance: 54.6
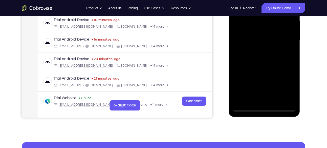
click at [281, 7] on div at bounding box center [265, 41] width 64 height 142
drag, startPoint x: 281, startPoint y: 63, endPoint x: 281, endPoint y: 18, distance: 45.6
click at [281, 18] on div at bounding box center [265, 41] width 64 height 142
drag, startPoint x: 270, startPoint y: 83, endPoint x: 275, endPoint y: 46, distance: 37.1
click at [275, 46] on div at bounding box center [265, 41] width 64 height 142
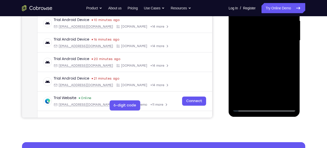
drag, startPoint x: 276, startPoint y: 65, endPoint x: 277, endPoint y: 53, distance: 11.6
click at [277, 53] on div at bounding box center [265, 41] width 64 height 142
drag, startPoint x: 281, startPoint y: 79, endPoint x: 283, endPoint y: 25, distance: 54.0
click at [283, 25] on div at bounding box center [265, 41] width 64 height 142
drag, startPoint x: 277, startPoint y: 87, endPoint x: 281, endPoint y: 42, distance: 44.7
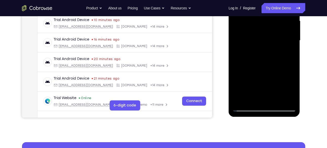
click at [281, 42] on div at bounding box center [265, 41] width 64 height 142
drag, startPoint x: 283, startPoint y: 51, endPoint x: 283, endPoint y: 44, distance: 7.4
click at [283, 44] on div at bounding box center [265, 41] width 64 height 142
drag, startPoint x: 270, startPoint y: 69, endPoint x: 275, endPoint y: 50, distance: 20.1
click at [275, 50] on div at bounding box center [265, 41] width 64 height 142
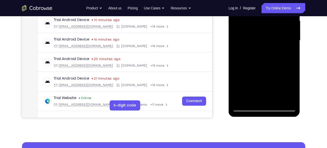
drag, startPoint x: 282, startPoint y: 85, endPoint x: 283, endPoint y: 25, distance: 59.3
click at [283, 25] on div at bounding box center [265, 41] width 64 height 142
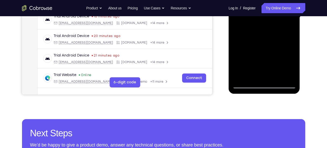
scroll to position [141, 0]
drag, startPoint x: 283, startPoint y: 52, endPoint x: 281, endPoint y: 61, distance: 9.3
click at [281, 61] on div at bounding box center [265, 18] width 64 height 142
